Goal: Information Seeking & Learning: Learn about a topic

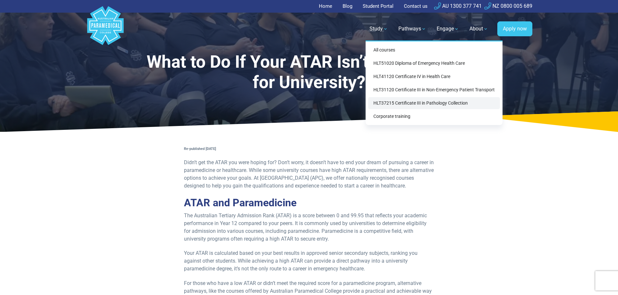
click at [386, 103] on link "HLT37215 Certificate III in Pathology Collection" at bounding box center [434, 103] width 132 height 12
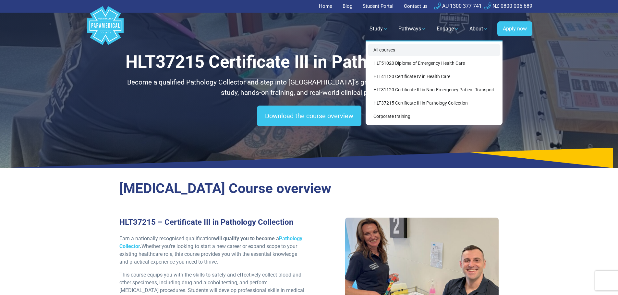
click at [378, 48] on link "All courses" at bounding box center [434, 50] width 132 height 12
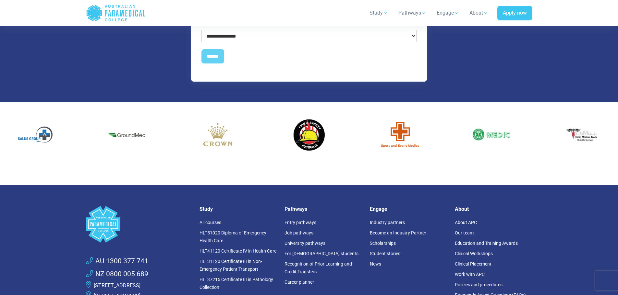
scroll to position [940, 0]
